Goal: Task Accomplishment & Management: Complete application form

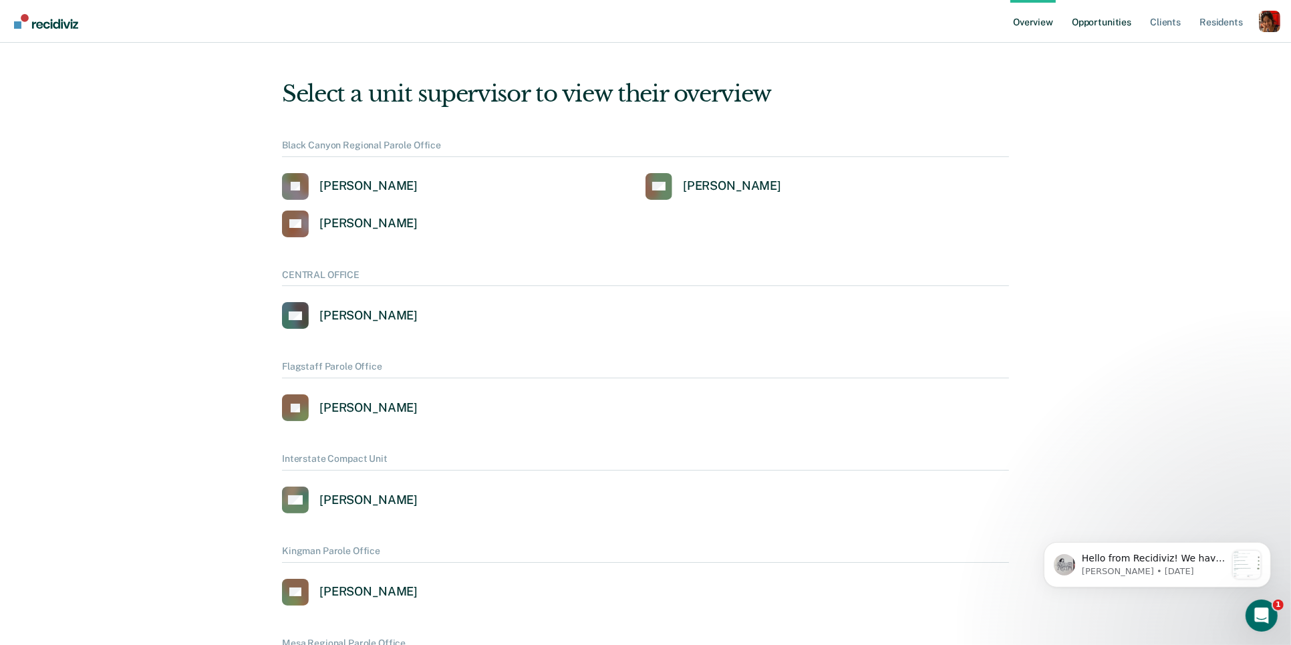
click at [1105, 29] on link "Opportunities" at bounding box center [1101, 21] width 65 height 43
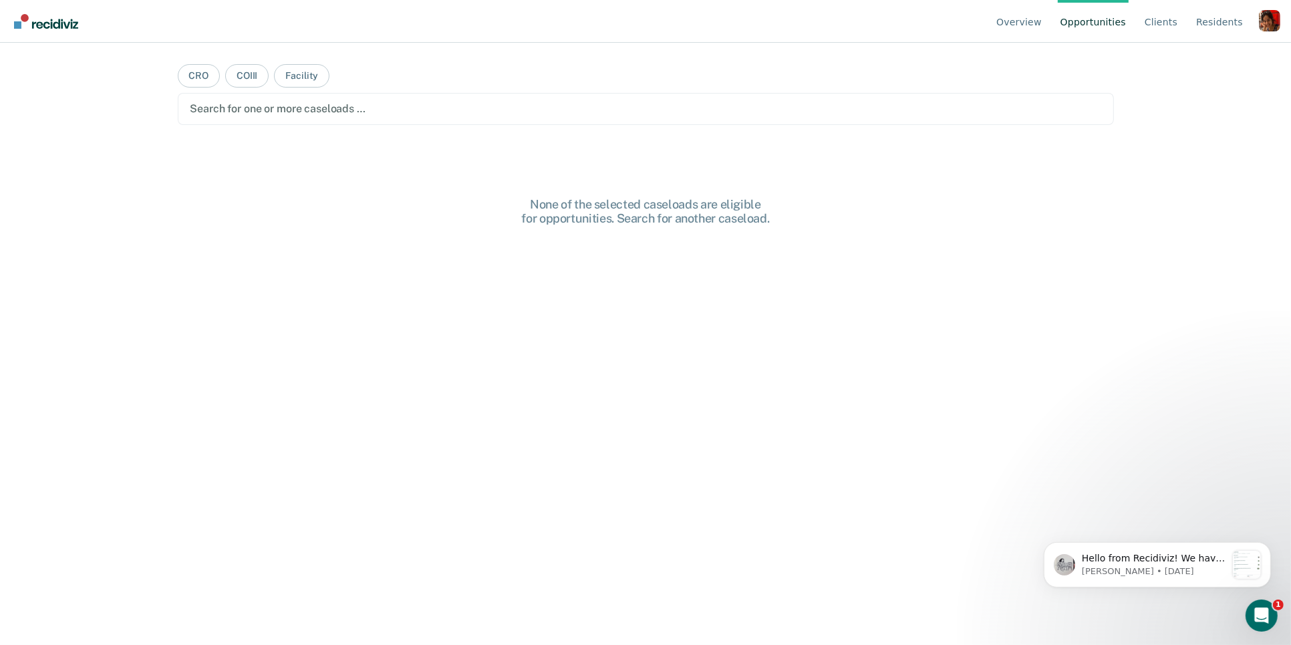
click at [1276, 29] on div "Profile dropdown button" at bounding box center [1269, 20] width 21 height 21
click at [1169, 59] on button "Profile" at bounding box center [1216, 61] width 129 height 21
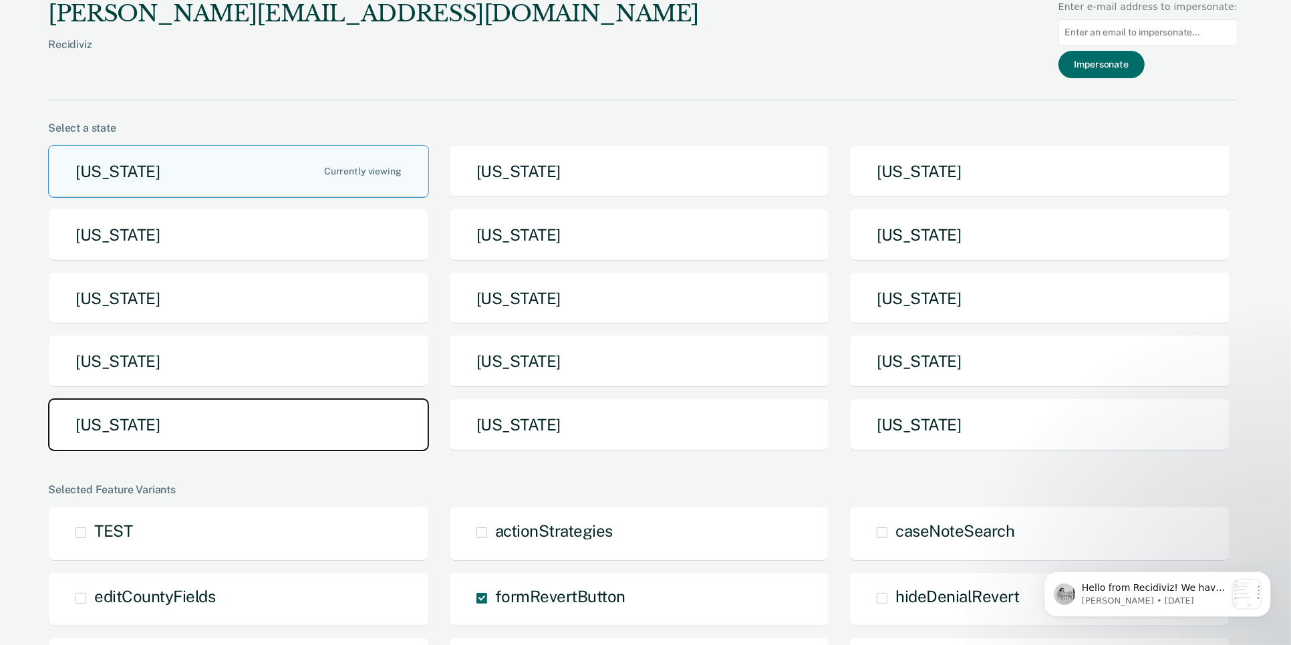
click at [254, 433] on button "[US_STATE]" at bounding box center [238, 424] width 381 height 53
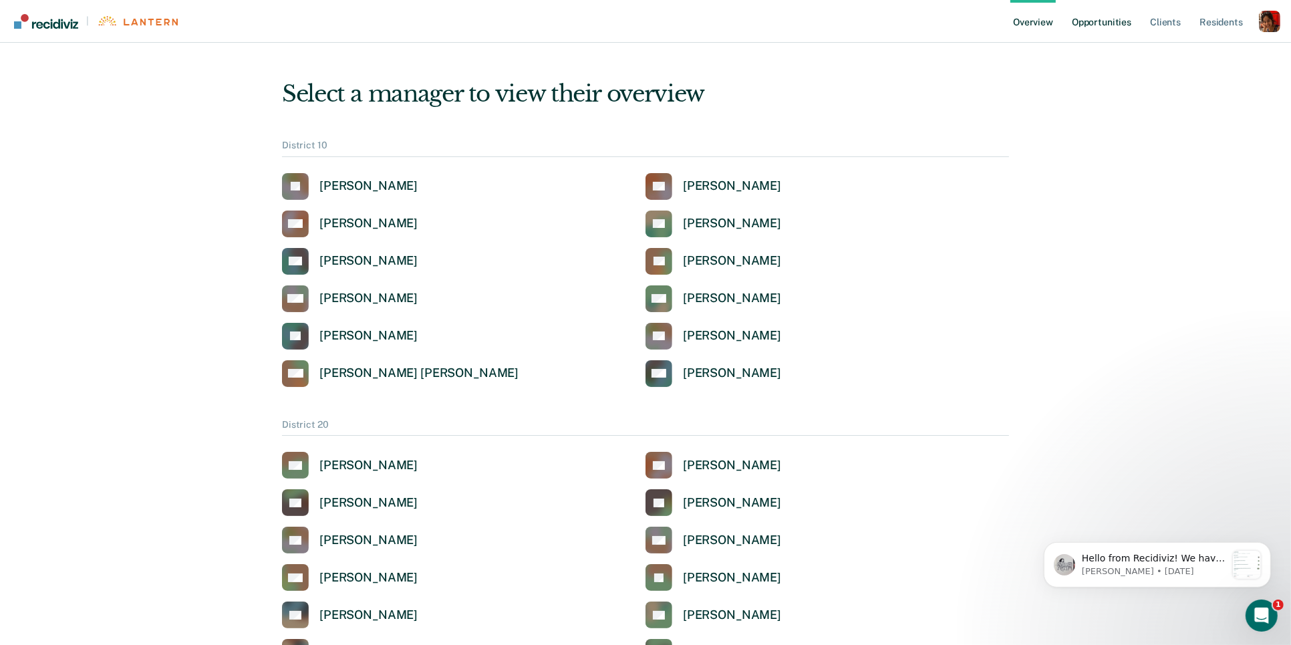
click at [1110, 14] on link "Opportunities" at bounding box center [1101, 21] width 65 height 43
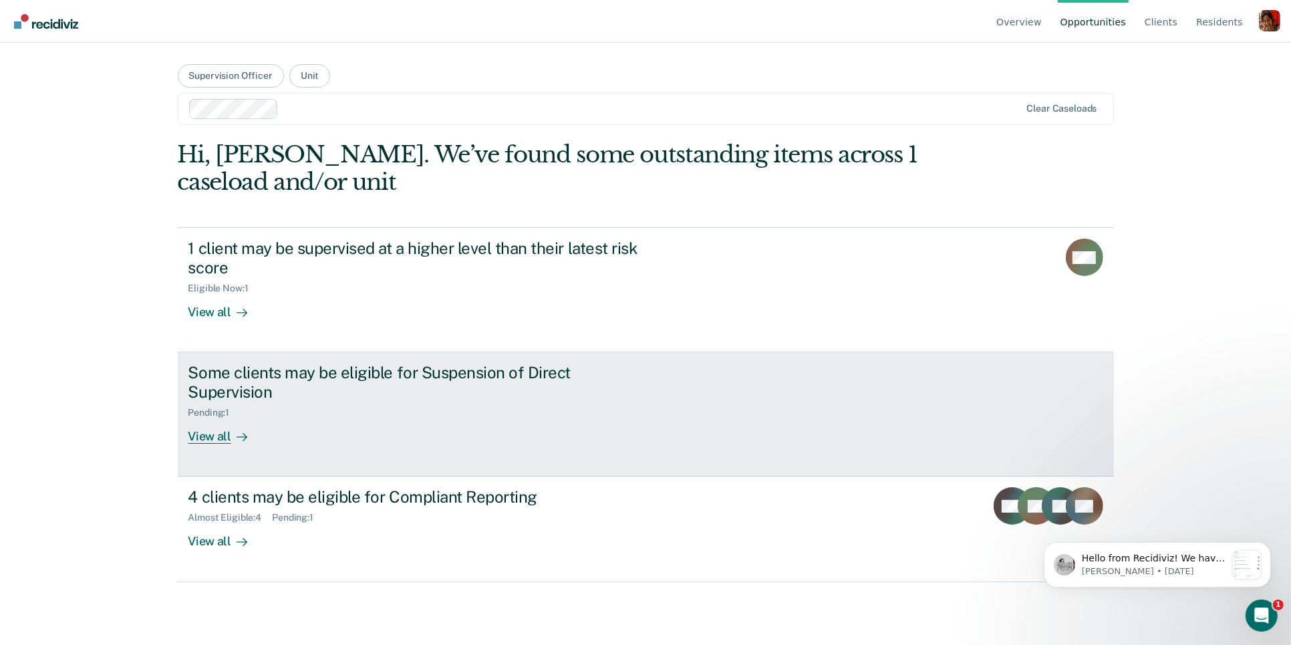
click at [221, 430] on link "Some clients may be eligible for Suspension of Direct Supervision Pending : 1 V…" at bounding box center [646, 414] width 936 height 124
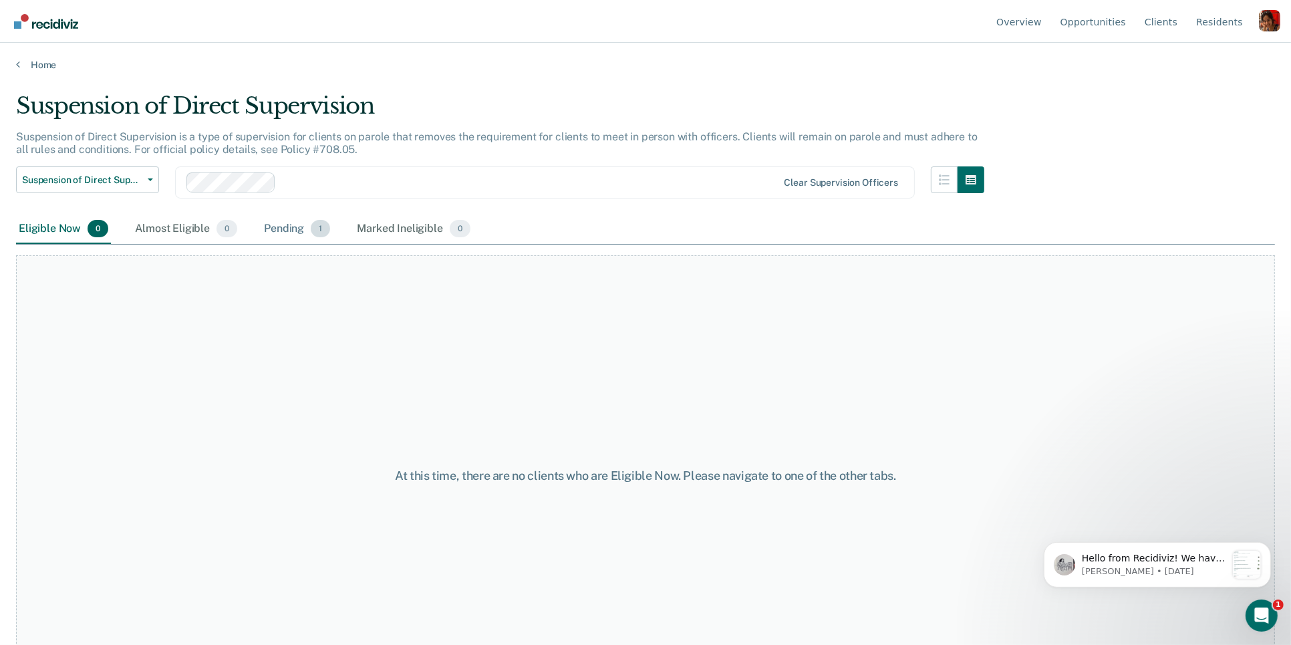
click at [297, 218] on div "Pending 1" at bounding box center [297, 229] width 72 height 29
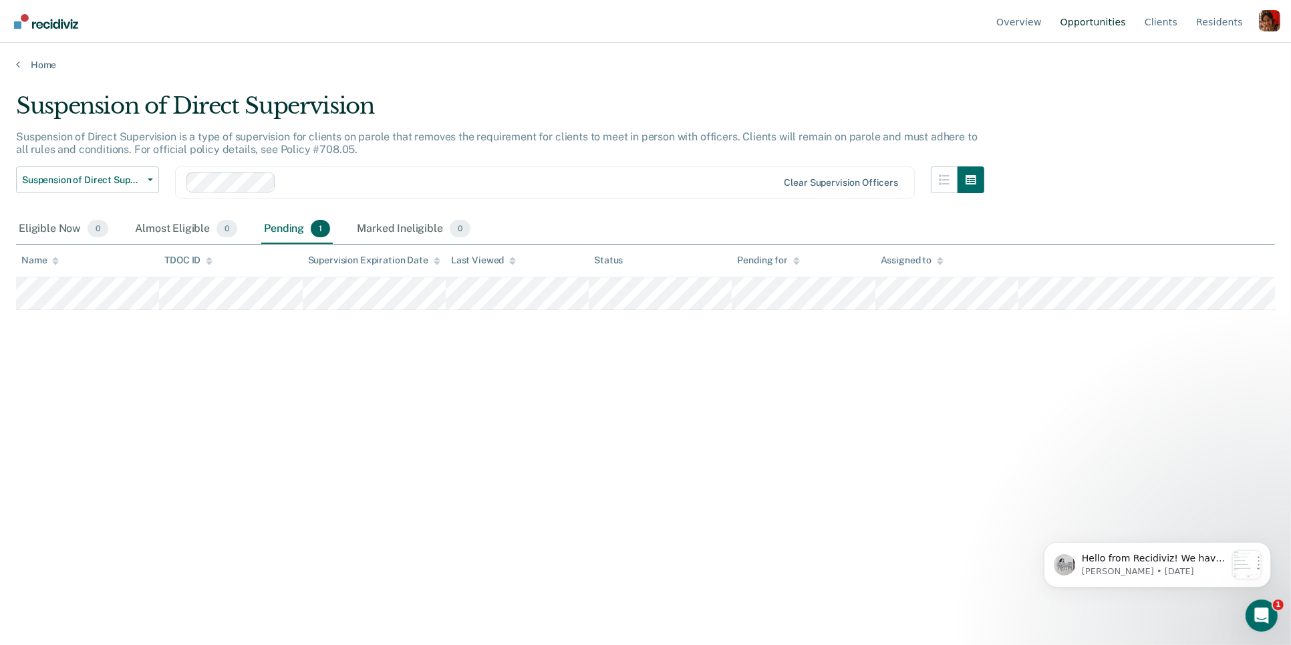
click at [1090, 17] on link "Opportunities" at bounding box center [1093, 21] width 71 height 43
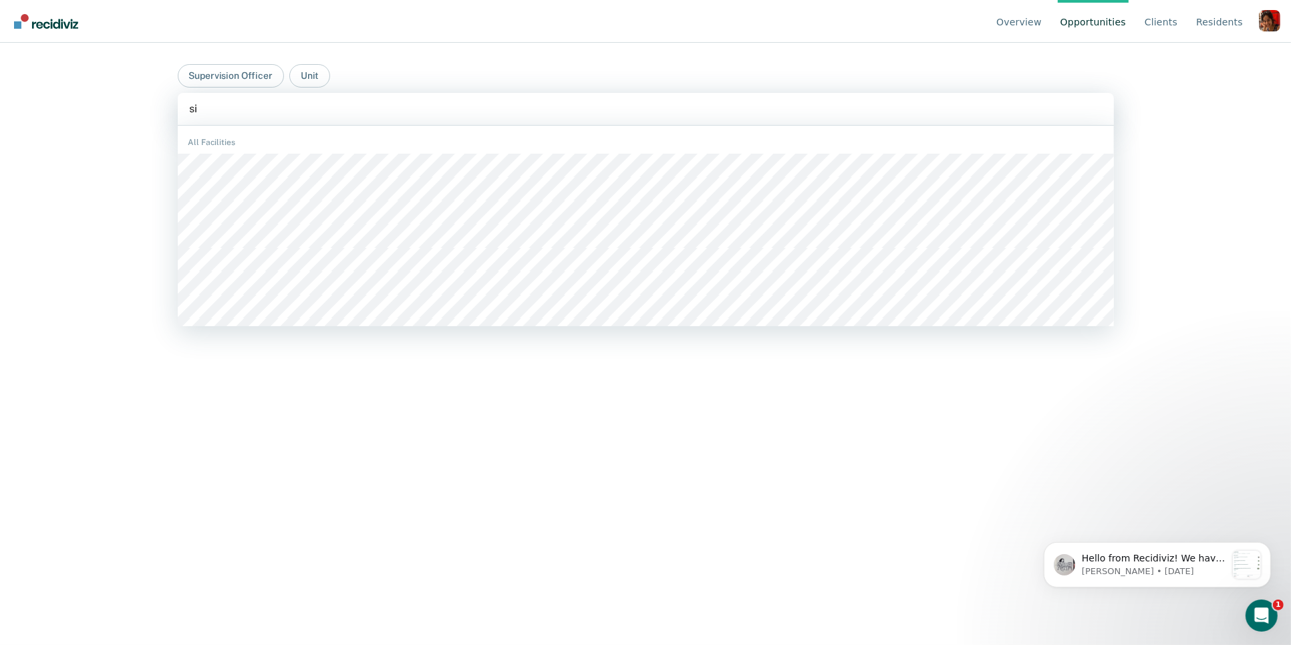
type input "sie"
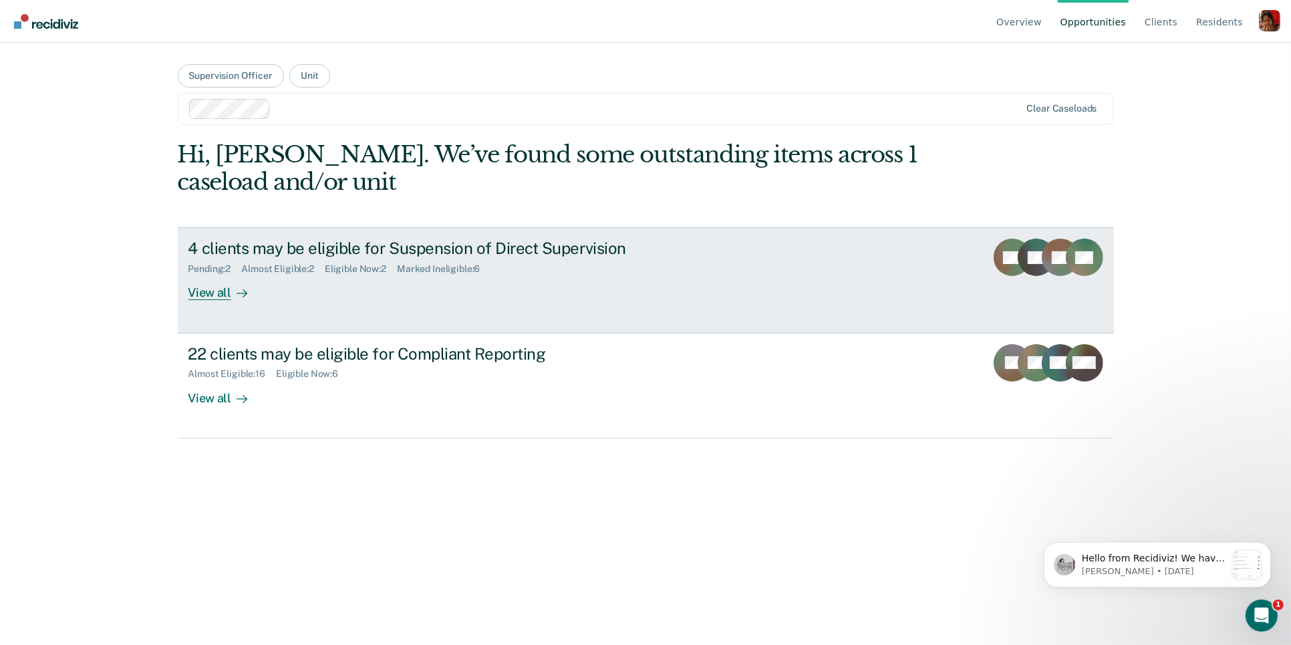
click at [221, 295] on div "View all" at bounding box center [225, 288] width 75 height 26
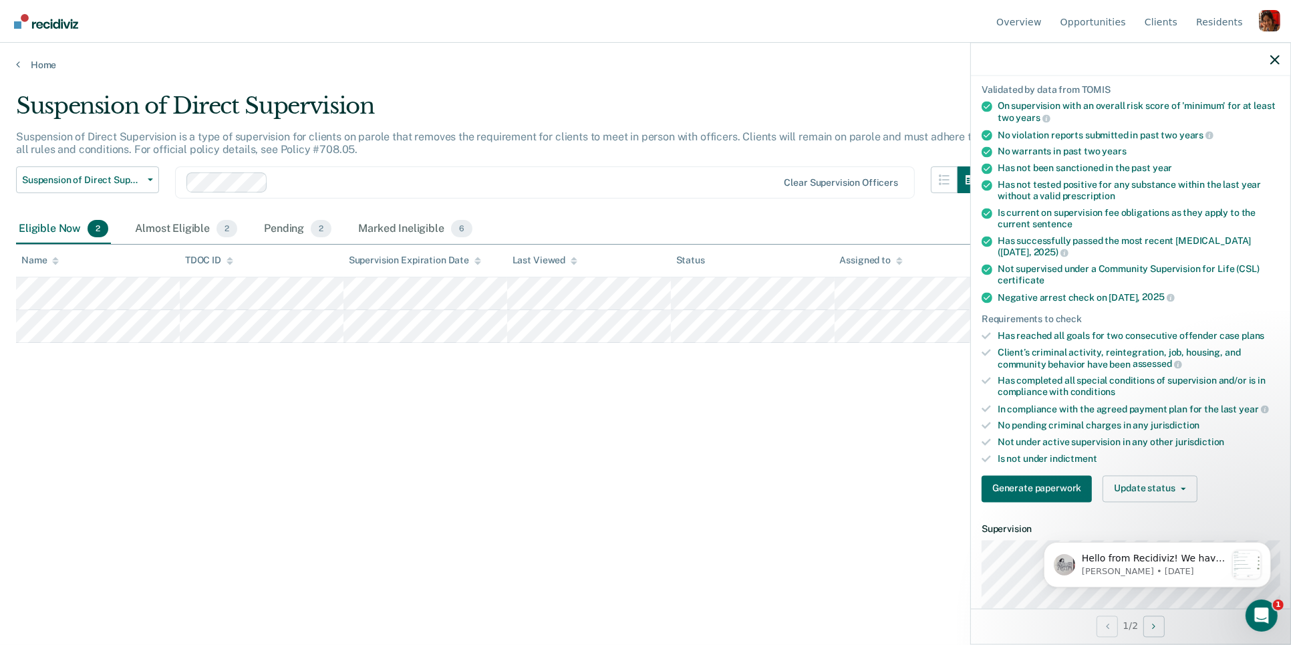
scroll to position [103, 0]
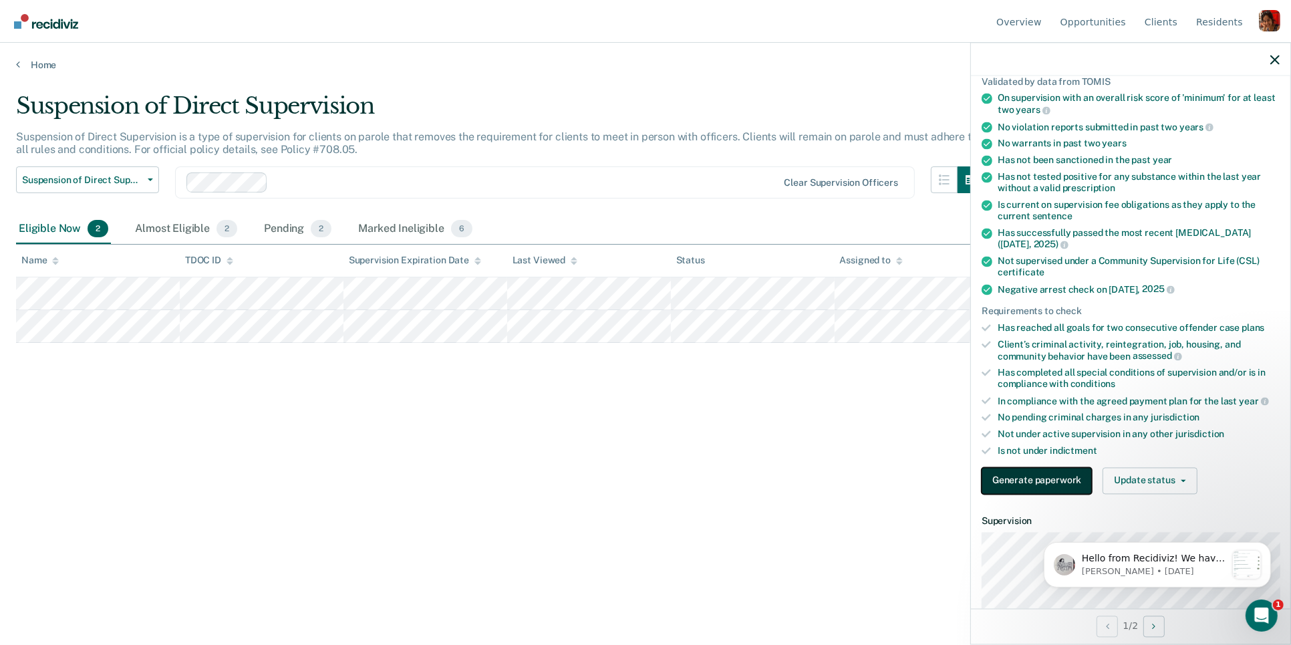
click at [1007, 467] on button "Generate paperwork" at bounding box center [1037, 480] width 110 height 27
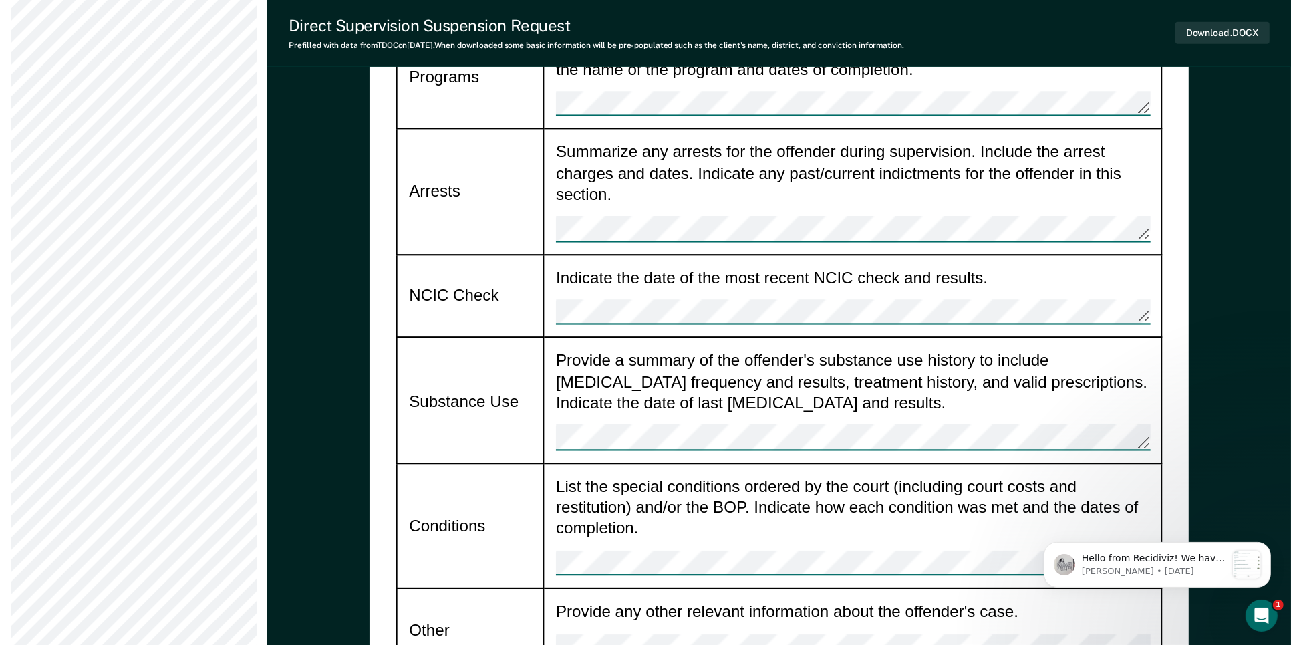
scroll to position [1400, 0]
click at [614, 601] on div "Provide any other relevant information about the offender's case." at bounding box center [853, 630] width 594 height 58
